Goal: Find specific page/section

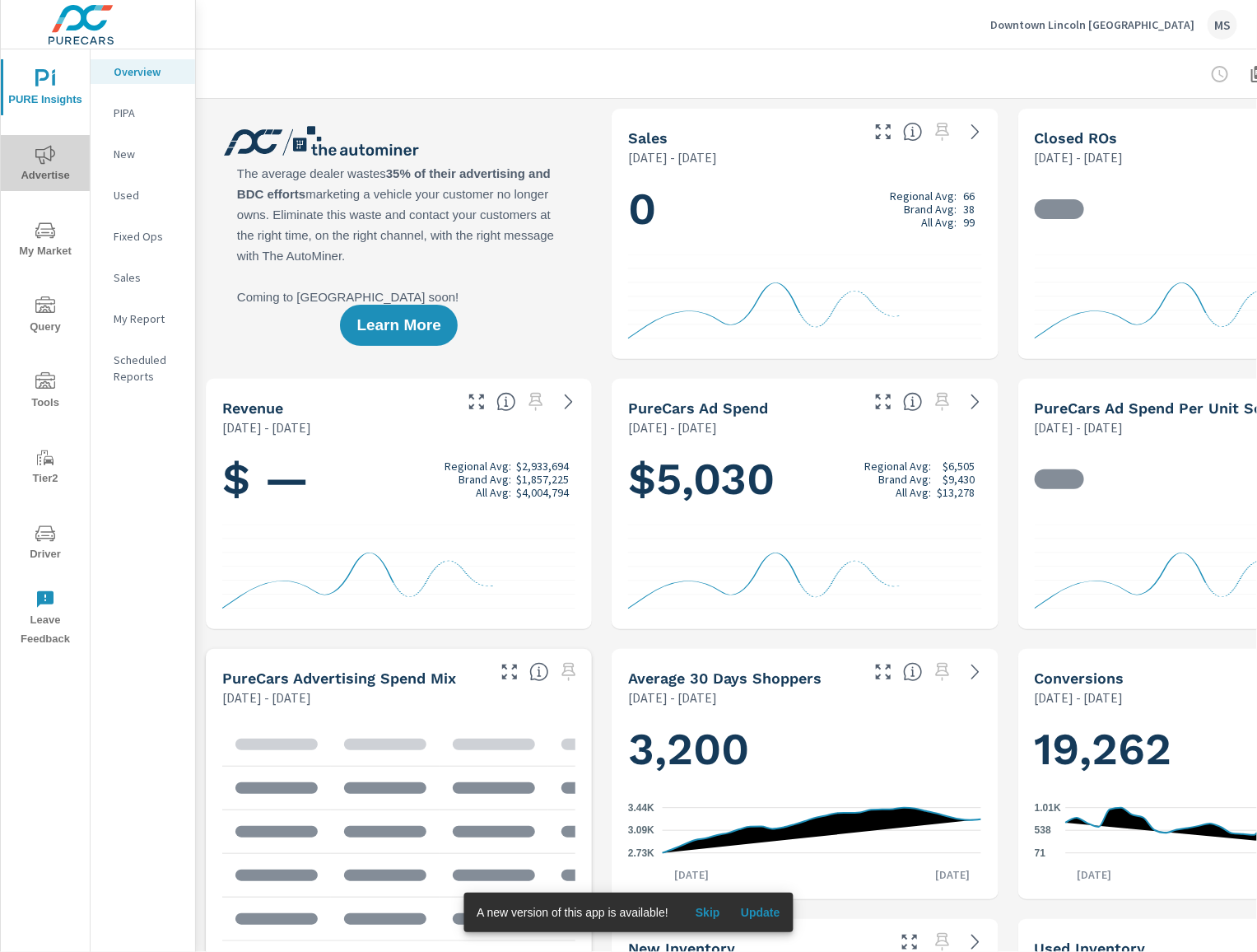
click at [46, 173] on span "Advertise" at bounding box center [45, 165] width 79 height 40
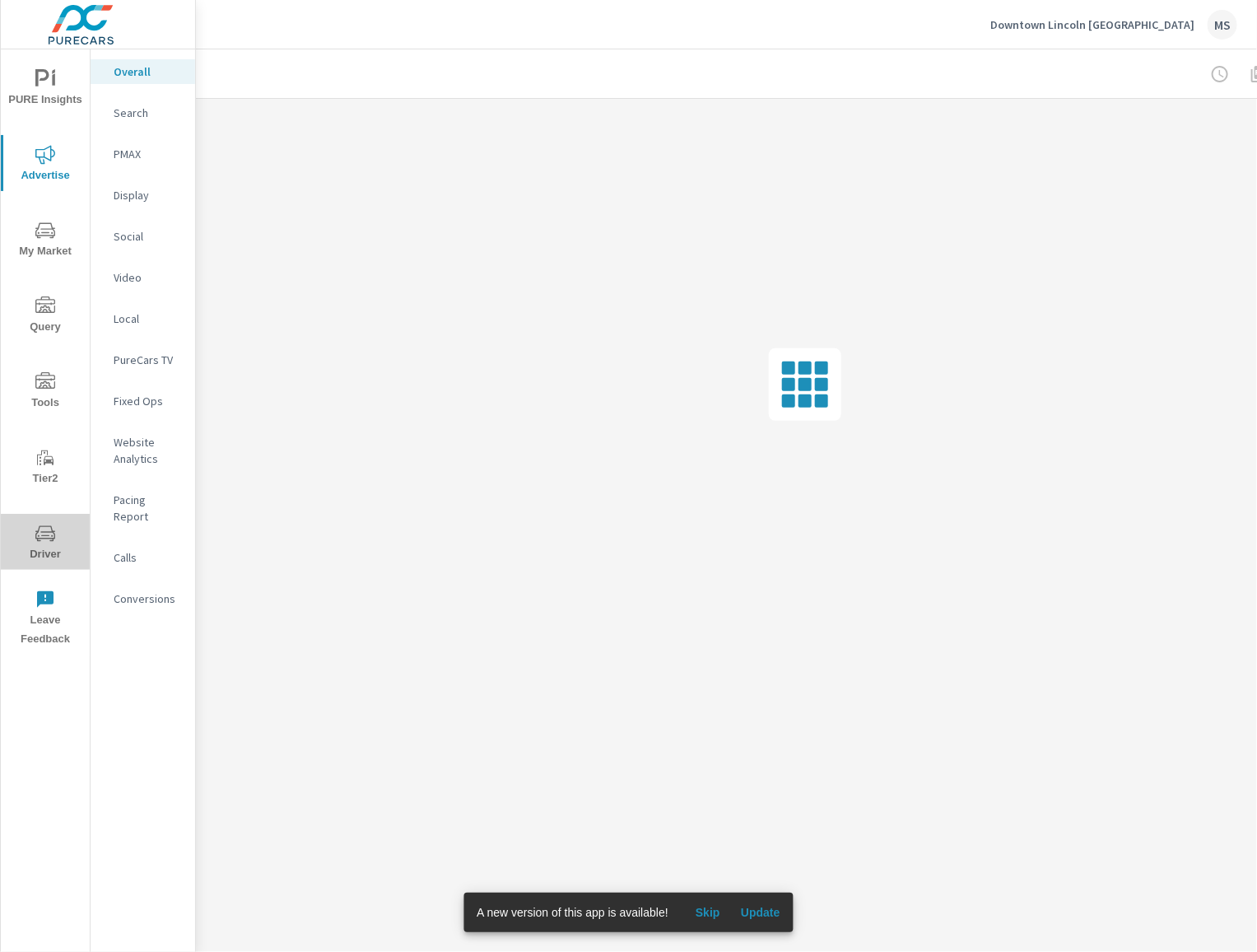
click at [40, 533] on icon "nav menu" at bounding box center [45, 534] width 20 height 20
